Goal: Task Accomplishment & Management: Complete application form

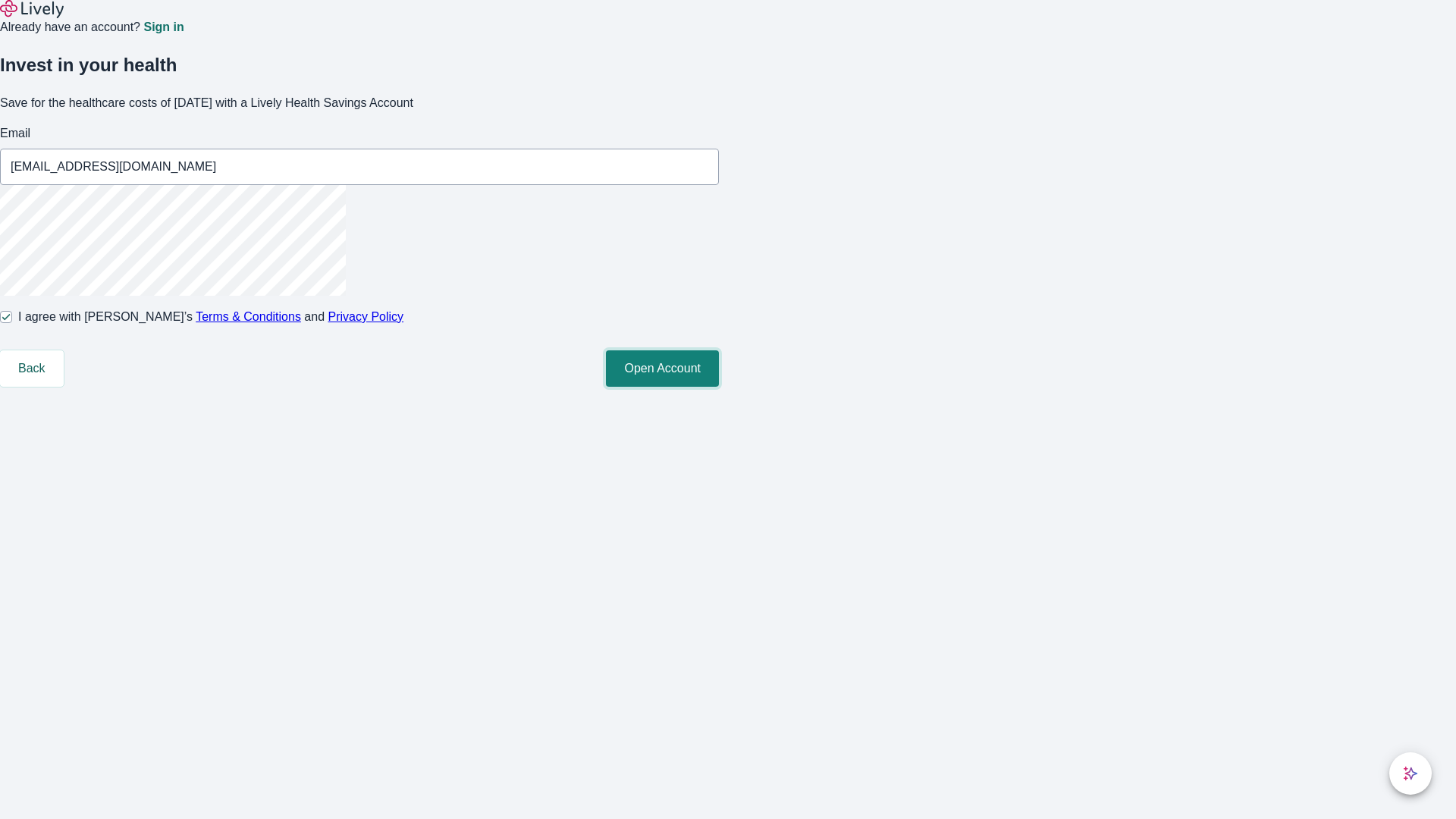
click at [718, 387] on button "Open Account" at bounding box center [662, 368] width 113 height 36
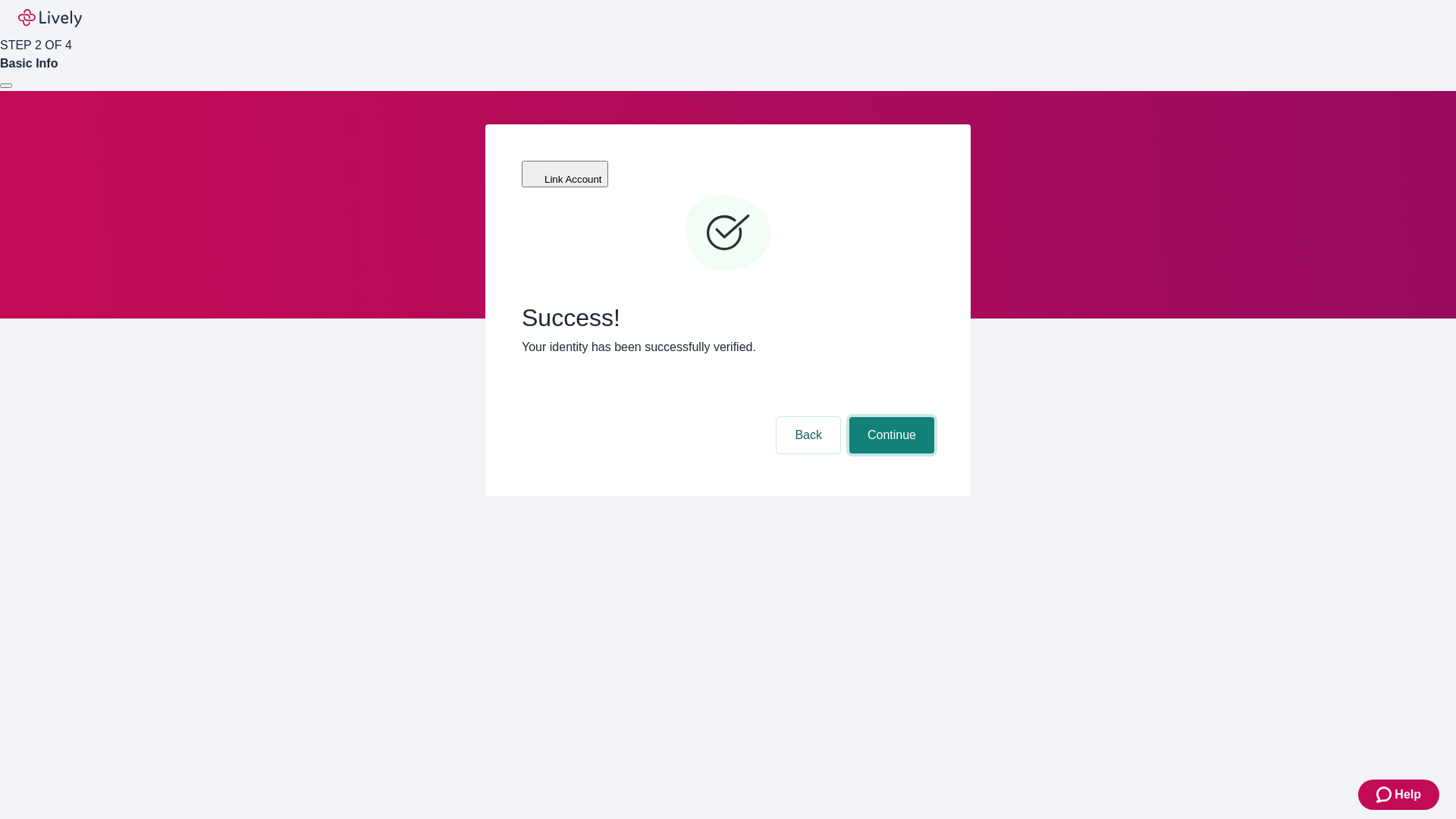
click at [889, 417] on button "Continue" at bounding box center [891, 435] width 85 height 36
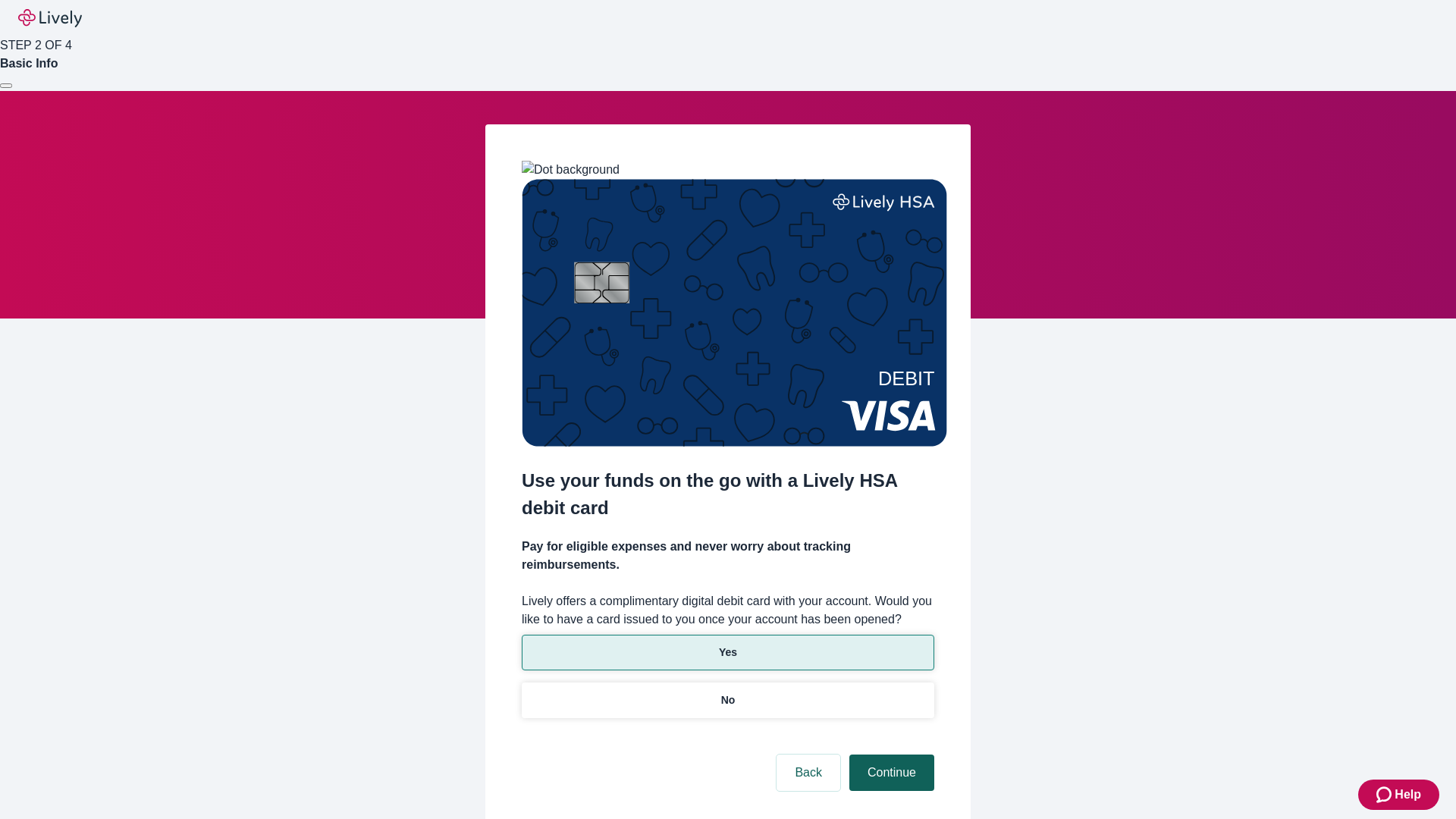
click at [727, 644] on p "Yes" at bounding box center [727, 652] width 19 height 16
click at [889, 755] on button "Continue" at bounding box center [891, 772] width 85 height 36
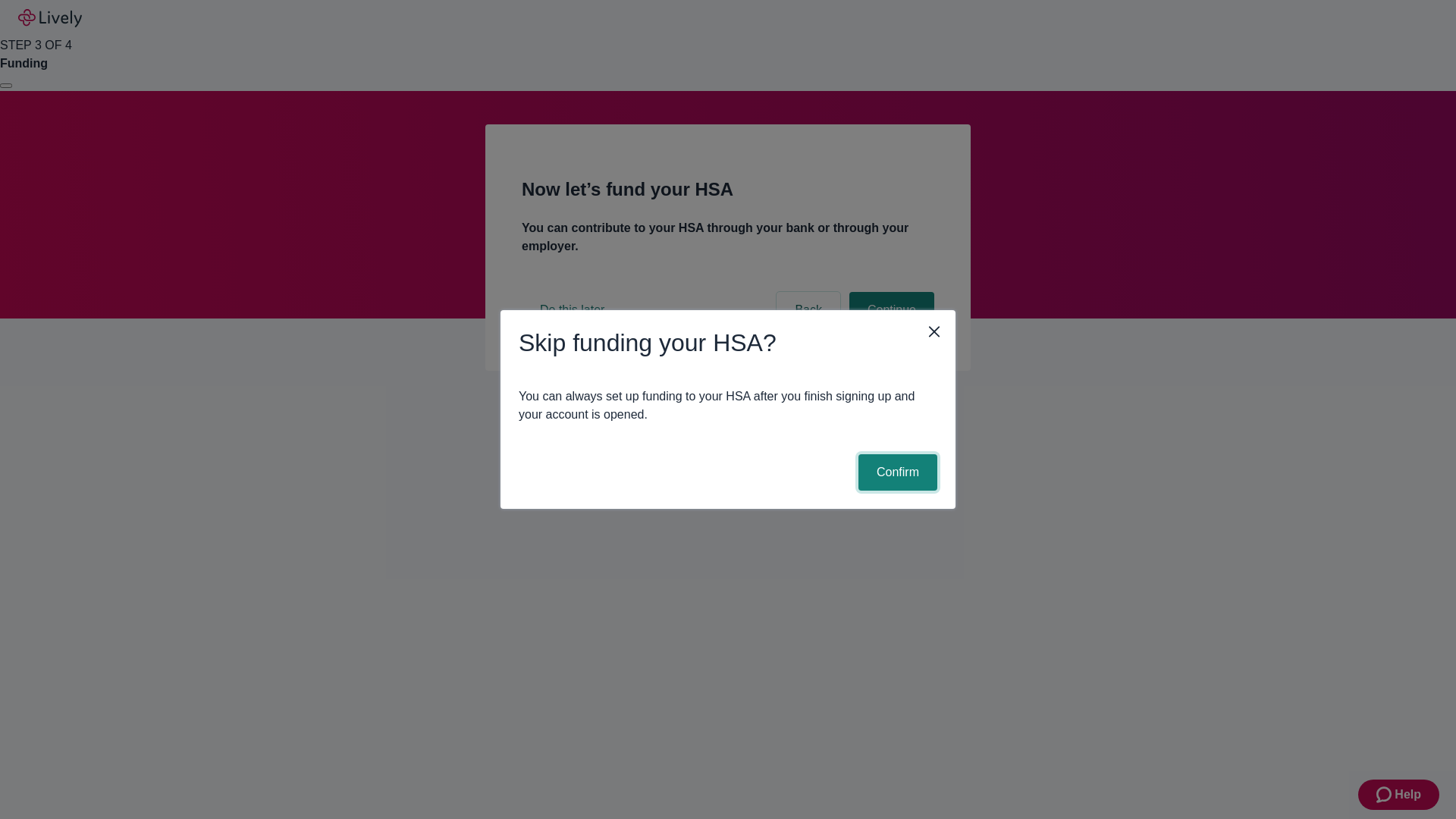
click at [896, 472] on button "Confirm" at bounding box center [898, 472] width 79 height 36
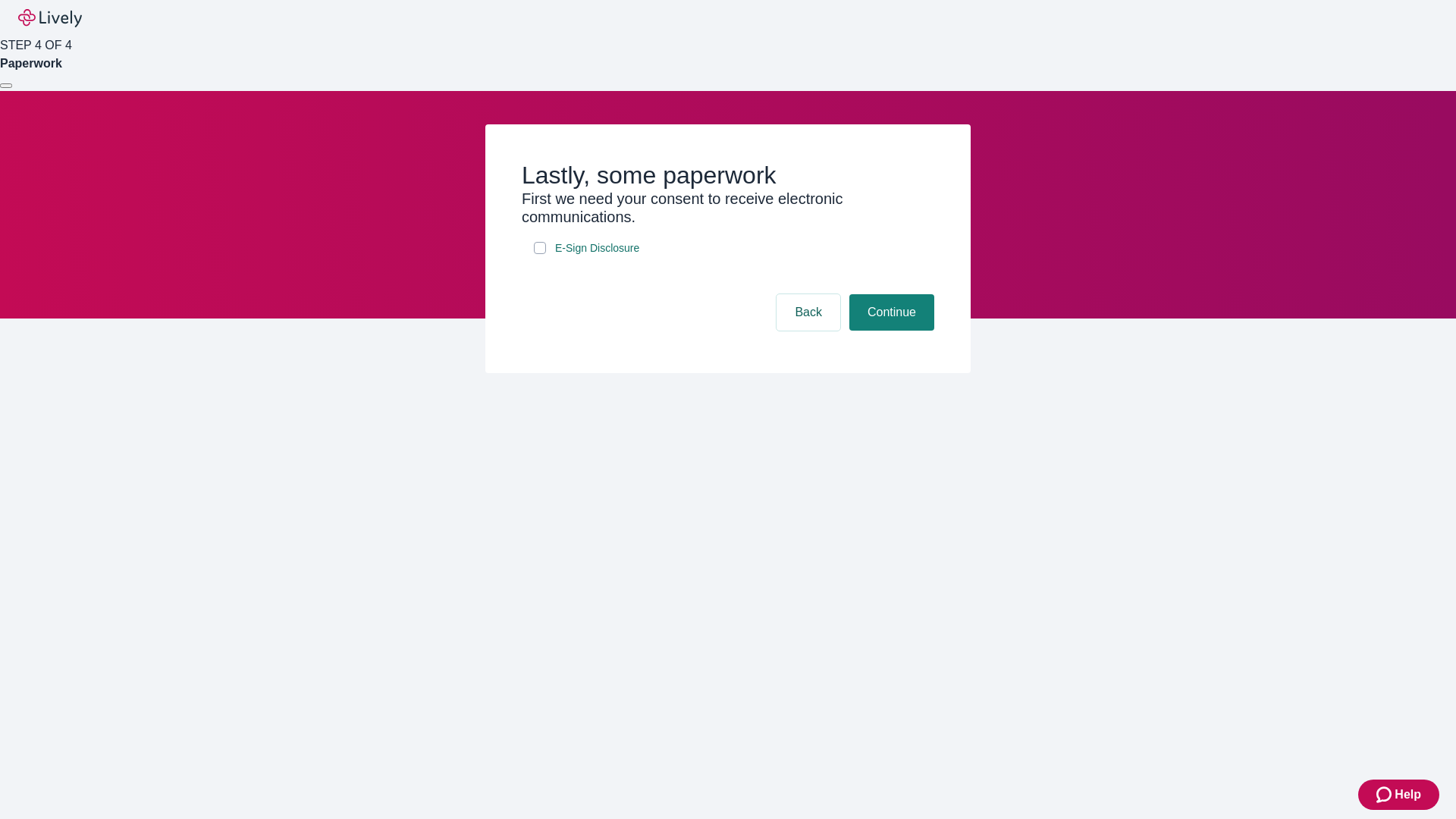
click at [540, 254] on input "E-Sign Disclosure" at bounding box center [540, 247] width 12 height 12
checkbox input "true"
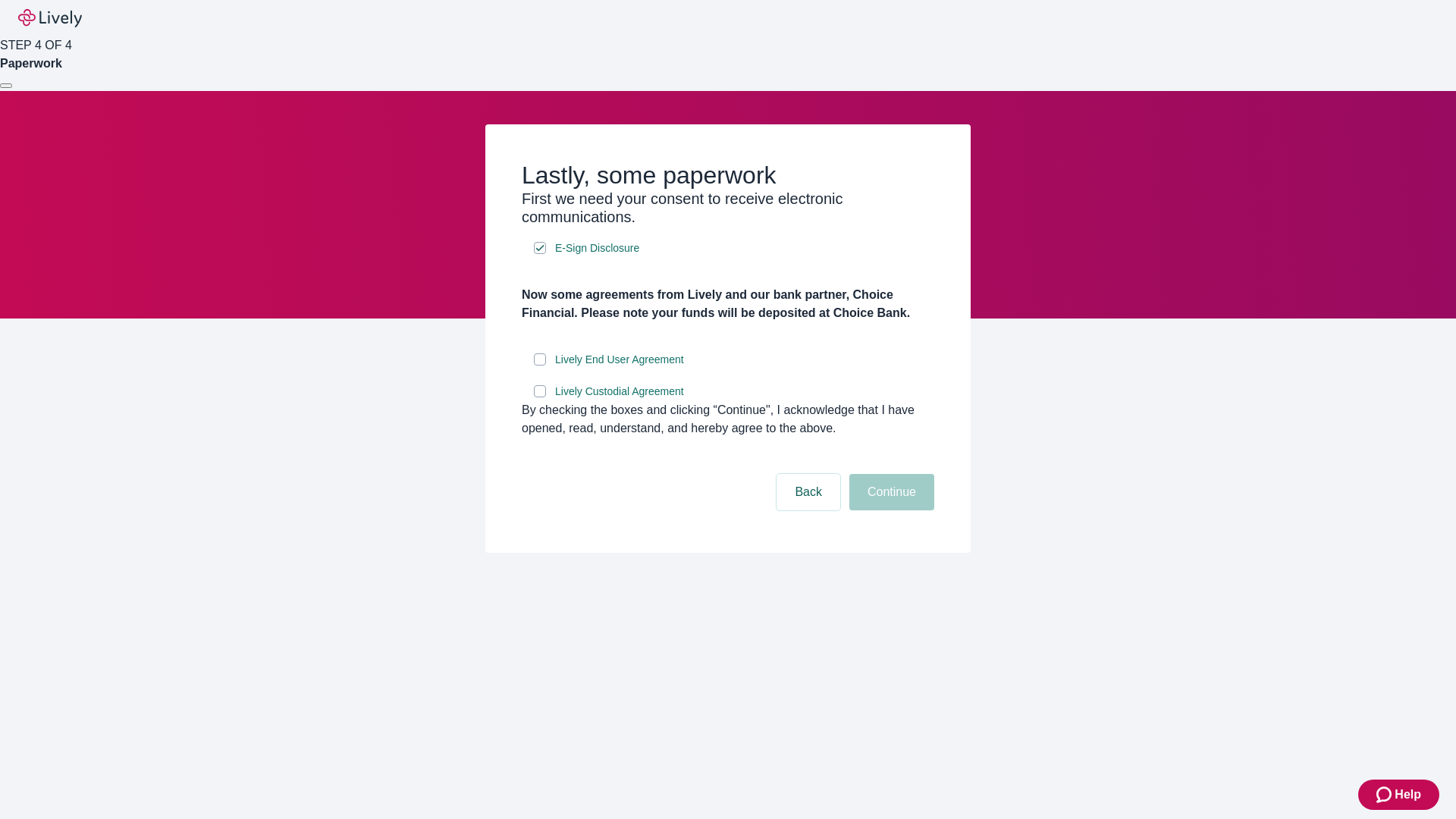
click at [540, 366] on input "Lively End User Agreement" at bounding box center [540, 359] width 12 height 12
checkbox input "true"
click at [540, 397] on input "Lively Custodial Agreement" at bounding box center [540, 391] width 12 height 12
checkbox input "true"
click at [889, 511] on button "Continue" at bounding box center [891, 491] width 85 height 36
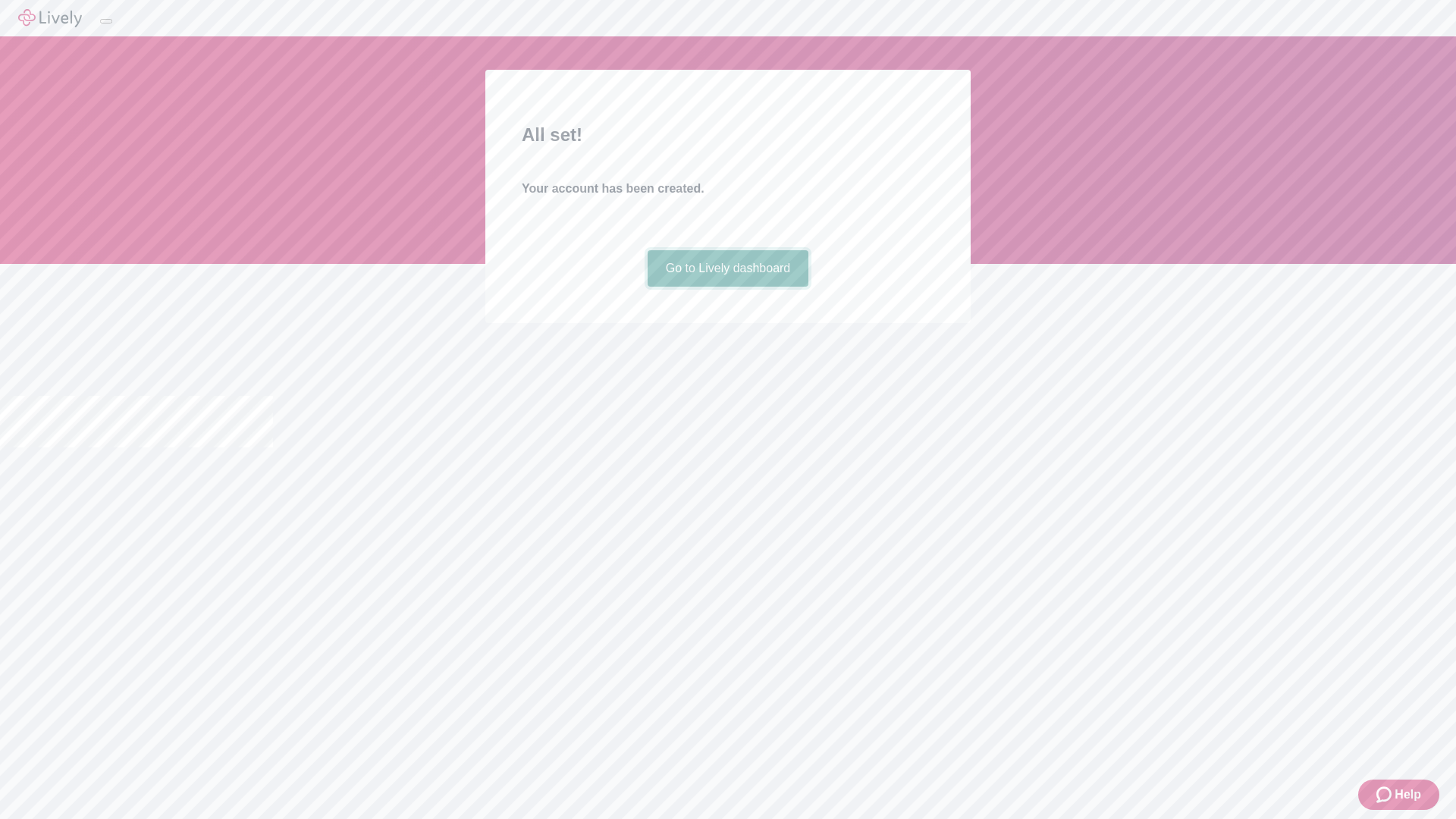
click at [727, 287] on link "Go to Lively dashboard" at bounding box center [728, 268] width 162 height 36
